Goal: Download file/media

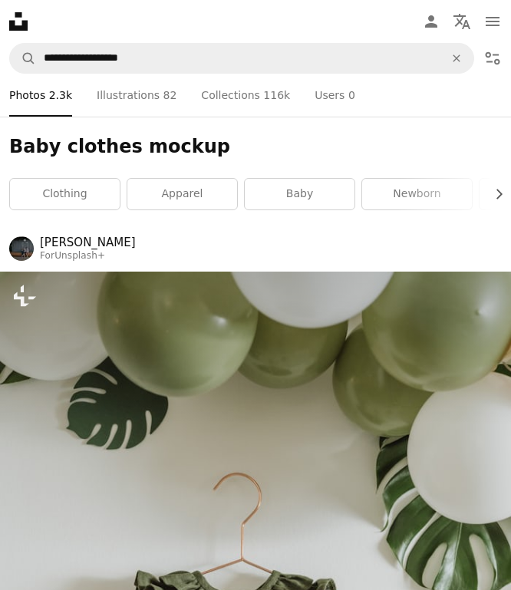
scroll to position [3620, 0]
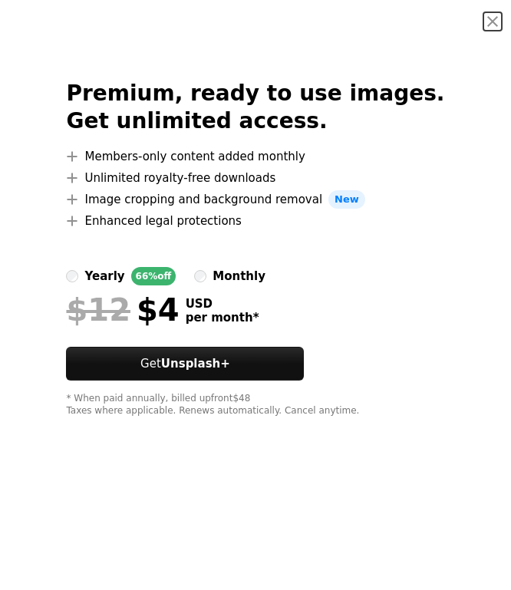
click at [467, 114] on div "Premium, ready to use images. Get unlimited access. A plus sign Members-only co…" at bounding box center [255, 248] width 511 height 411
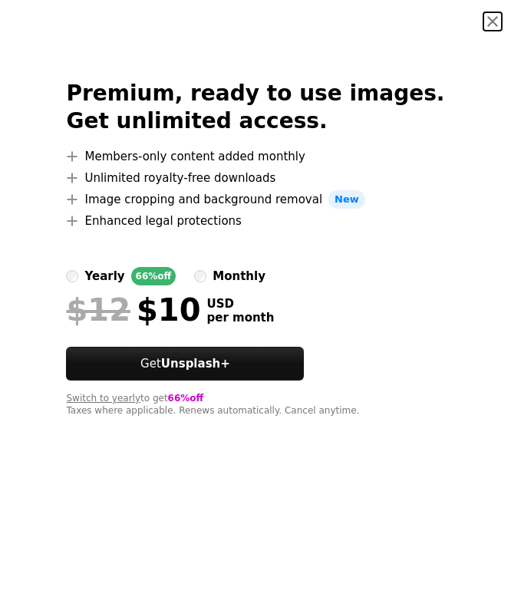
click at [497, 21] on button "An X shape" at bounding box center [493, 21] width 18 height 18
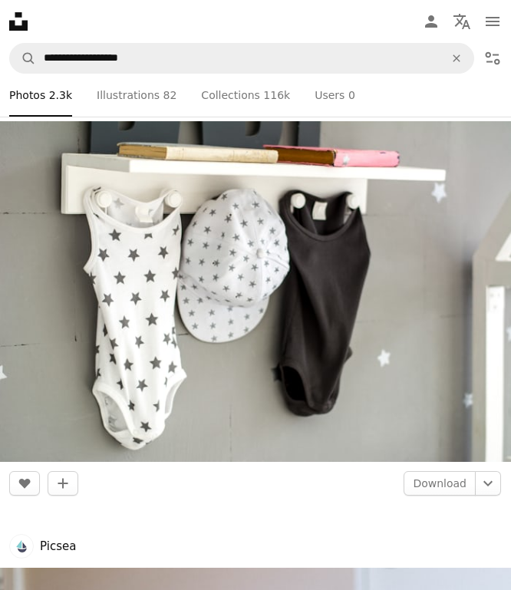
scroll to position [4488, 0]
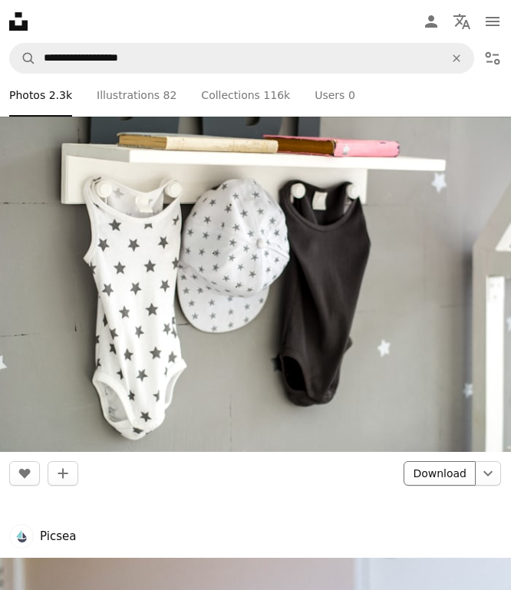
click at [436, 469] on link "Download" at bounding box center [440, 473] width 72 height 25
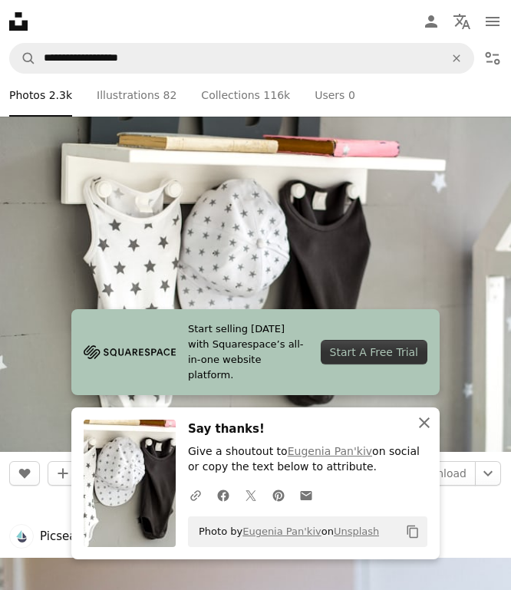
click at [430, 424] on icon "An X shape" at bounding box center [424, 423] width 18 height 18
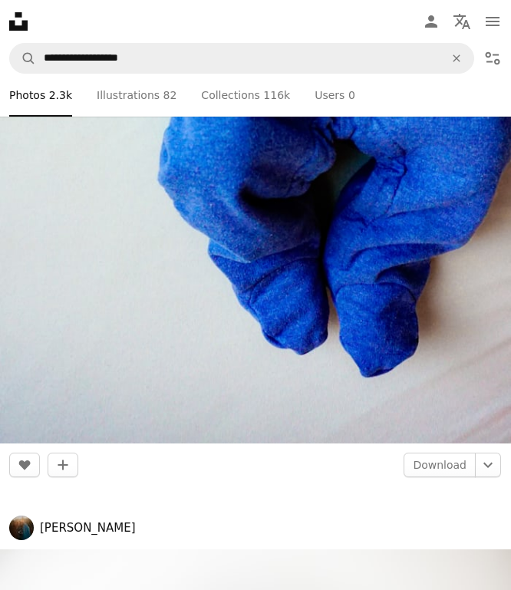
scroll to position [12438, 0]
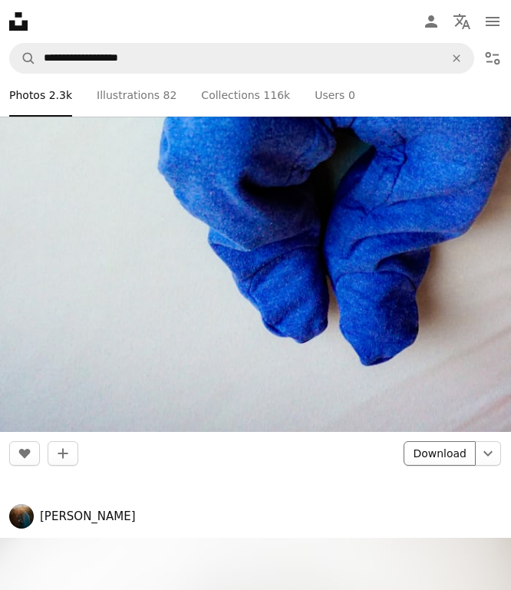
click at [429, 459] on link "Download" at bounding box center [440, 453] width 72 height 25
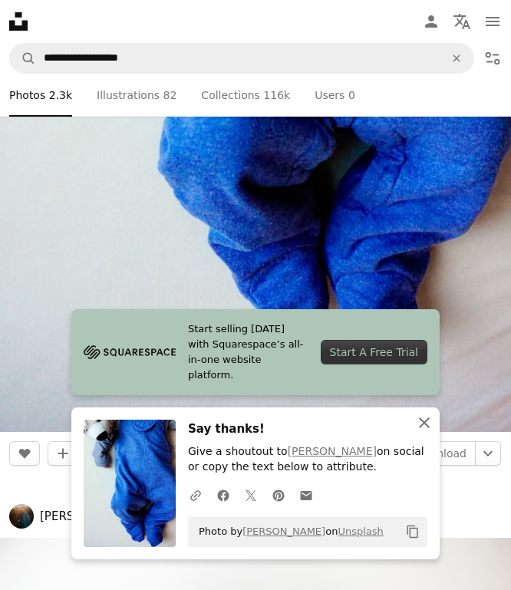
click at [418, 417] on icon "An X shape" at bounding box center [424, 423] width 18 height 18
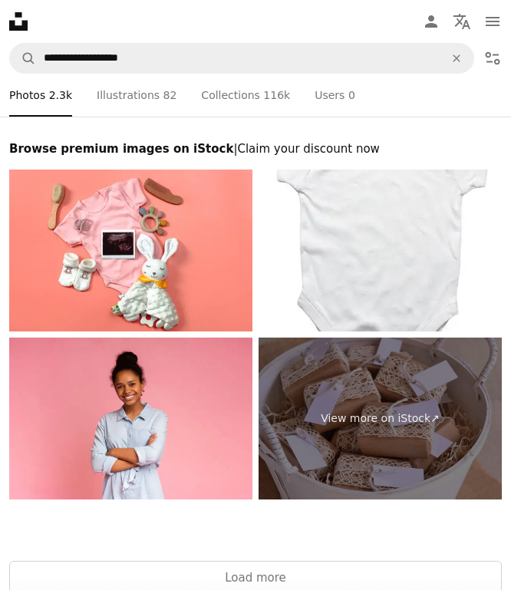
scroll to position [13350, 0]
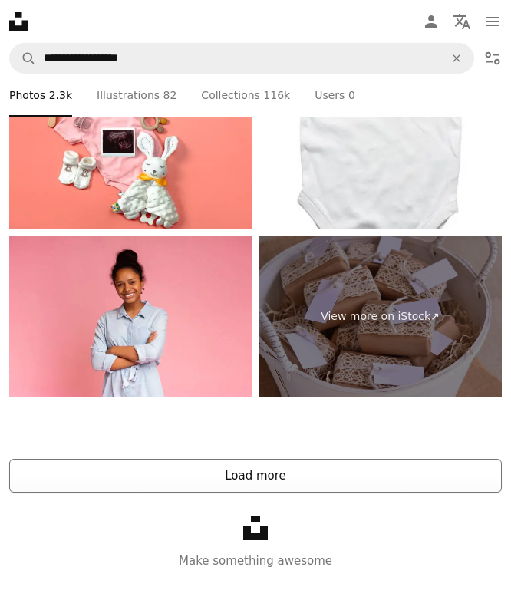
click at [332, 477] on button "Load more" at bounding box center [255, 476] width 493 height 34
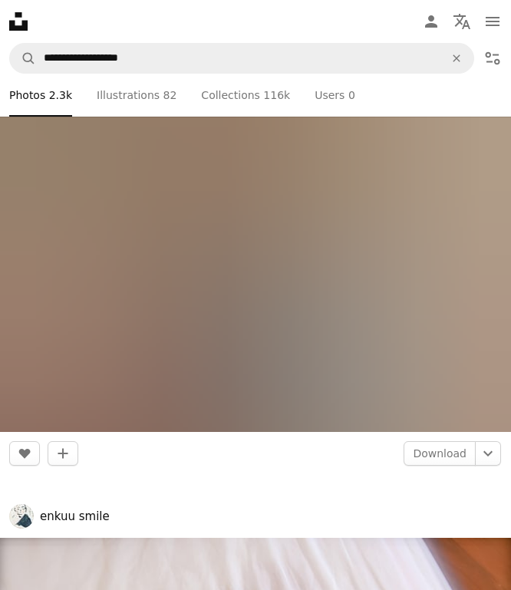
scroll to position [21175, 0]
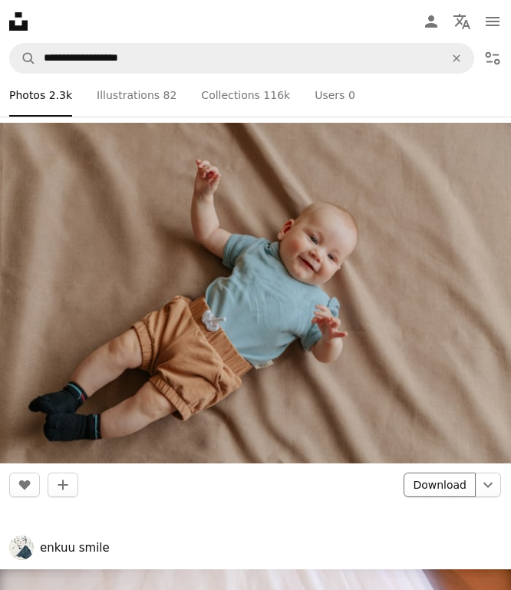
click at [434, 481] on link "Download" at bounding box center [440, 485] width 72 height 25
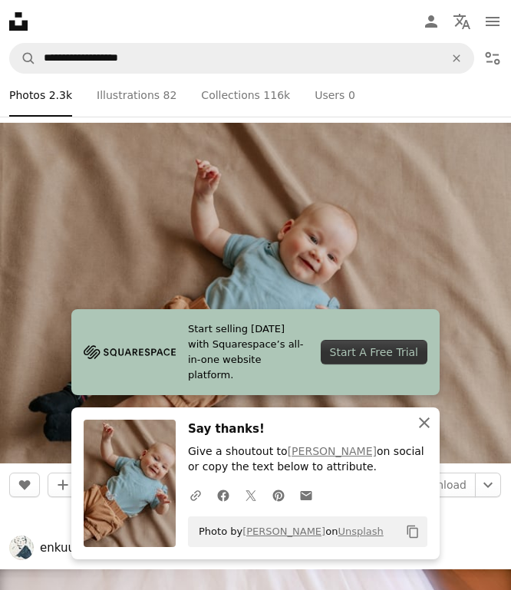
click at [424, 421] on icon "button" at bounding box center [424, 423] width 11 height 11
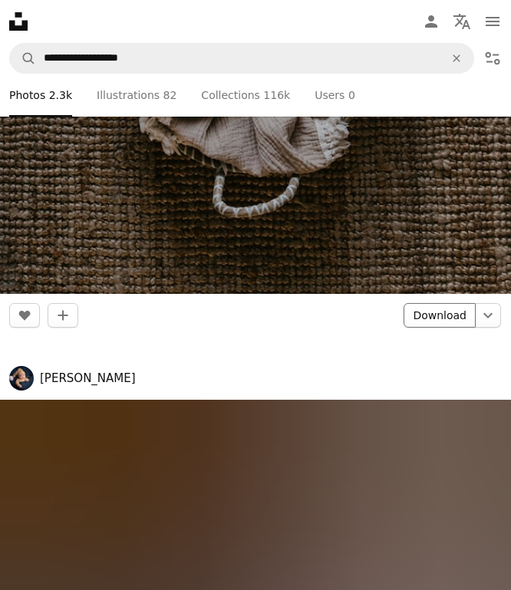
scroll to position [24007, 0]
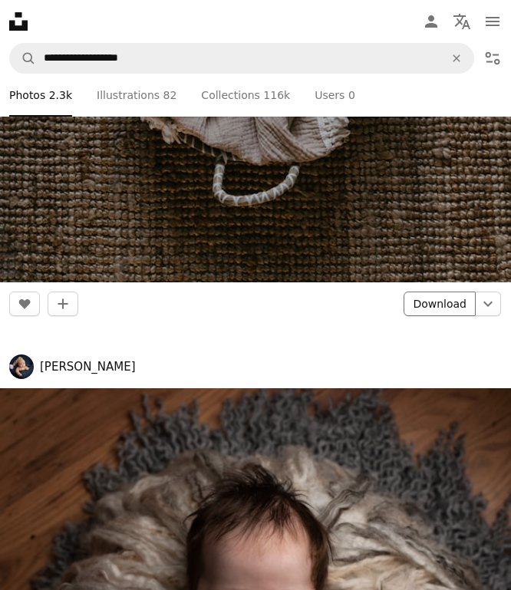
click at [444, 301] on link "Download" at bounding box center [440, 304] width 72 height 25
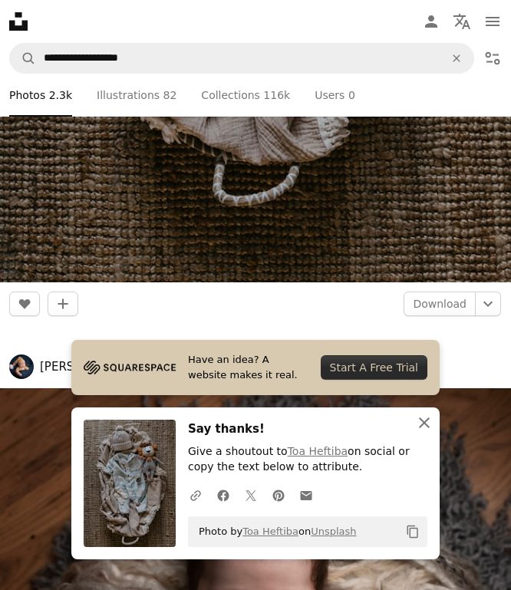
click at [428, 429] on icon "An X shape" at bounding box center [424, 423] width 18 height 18
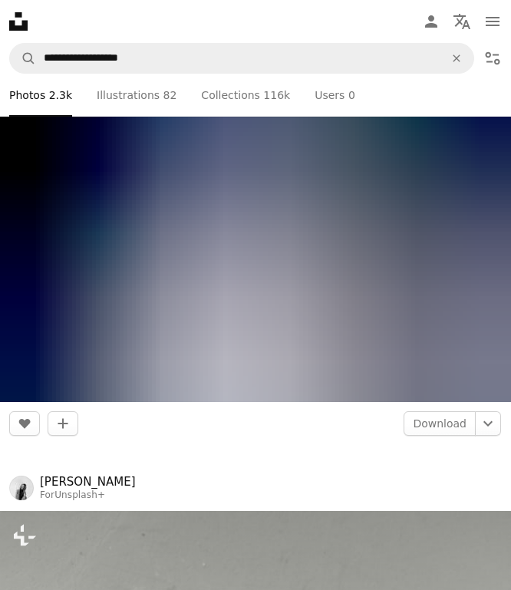
scroll to position [34009, 0]
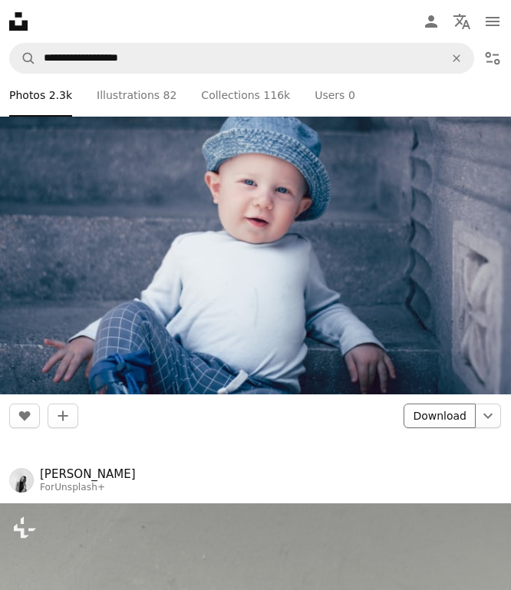
click at [442, 416] on link "Download" at bounding box center [440, 416] width 72 height 25
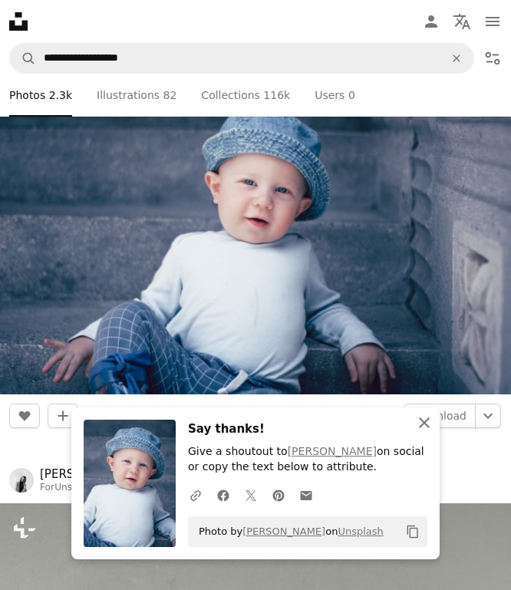
click at [421, 419] on icon "button" at bounding box center [424, 423] width 11 height 11
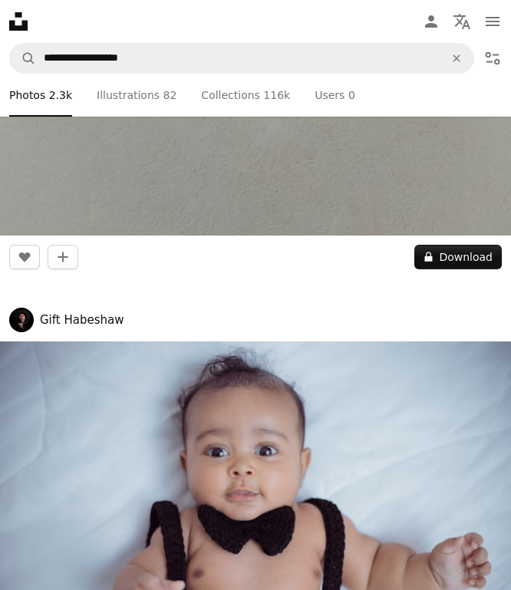
scroll to position [35024, 0]
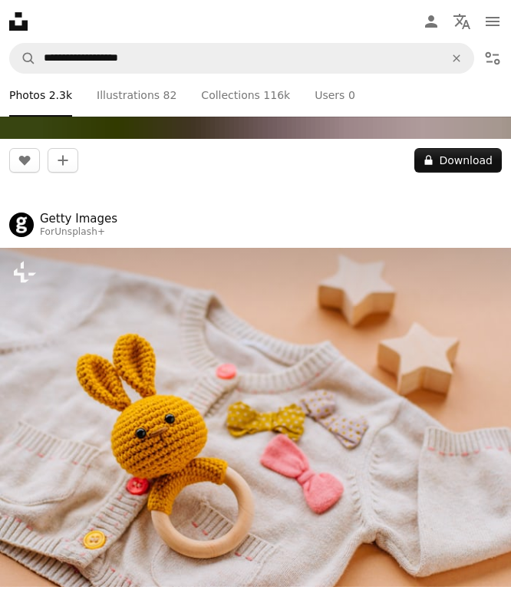
scroll to position [45160, 0]
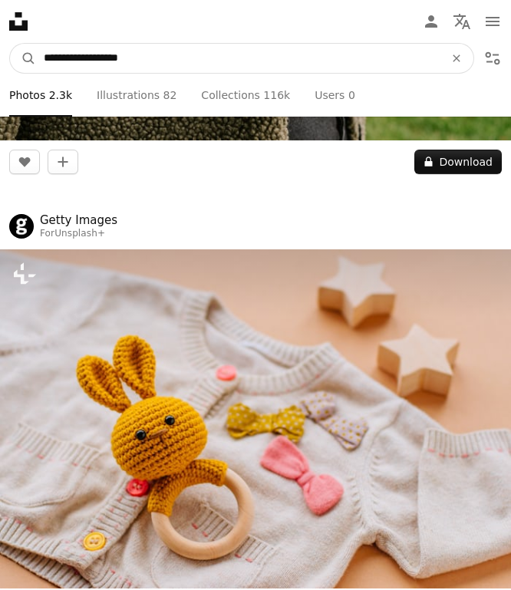
click at [66, 52] on input "**********" at bounding box center [238, 58] width 404 height 29
click at [89, 58] on input "**********" at bounding box center [238, 58] width 404 height 29
type input "**********"
click button "A magnifying glass" at bounding box center [23, 58] width 26 height 29
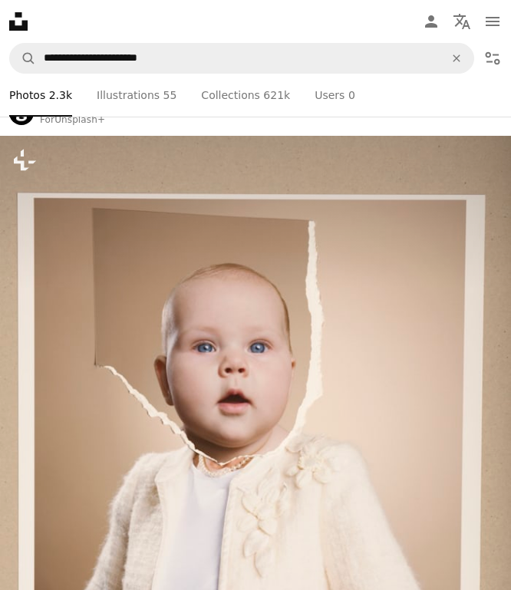
scroll to position [2546, 0]
